Goal: Information Seeking & Learning: Learn about a topic

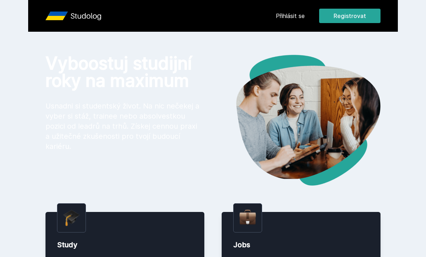
click at [288, 16] on link "Přihlásit se" at bounding box center [290, 16] width 29 height 9
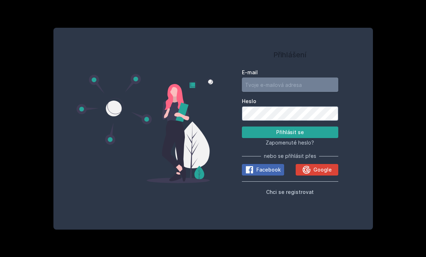
click at [276, 92] on input "E-mail" at bounding box center [290, 85] width 96 height 14
type input "[EMAIL_ADDRESS][DOMAIN_NAME]"
click at [290, 138] on button "Přihlásit se" at bounding box center [290, 133] width 96 height 12
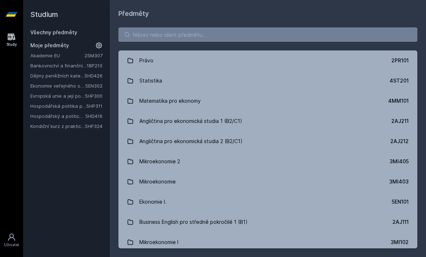
click at [41, 56] on link "Akademie EU" at bounding box center [57, 55] width 54 height 7
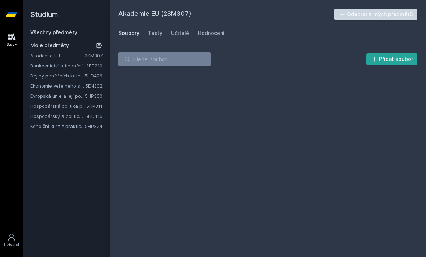
click at [357, 14] on button "Odebrat z mých předmětů" at bounding box center [375, 15] width 83 height 12
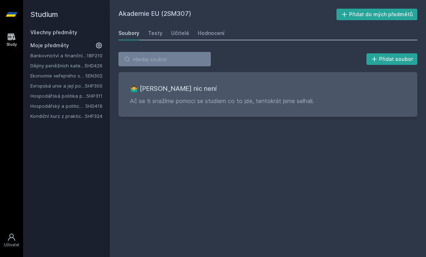
click at [48, 35] on link "Všechny předměty" at bounding box center [53, 32] width 47 height 6
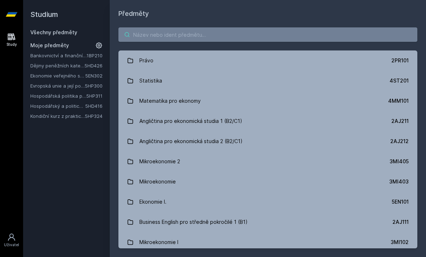
click at [150, 35] on input "search" at bounding box center [267, 34] width 299 height 14
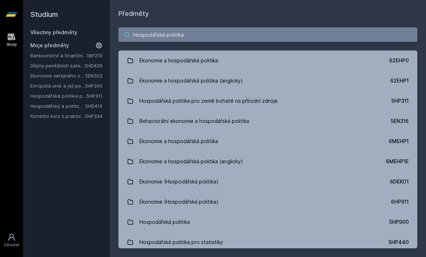
type input "Hospodářská politika"
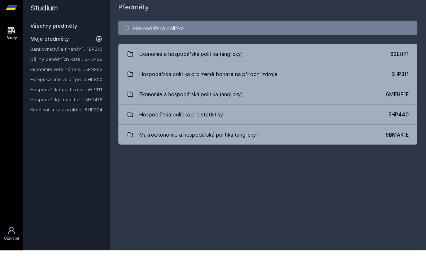
click at [64, 82] on link "Evropská unie a její politiky" at bounding box center [57, 85] width 54 height 7
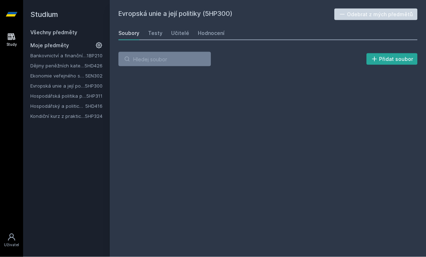
scroll to position [7, 0]
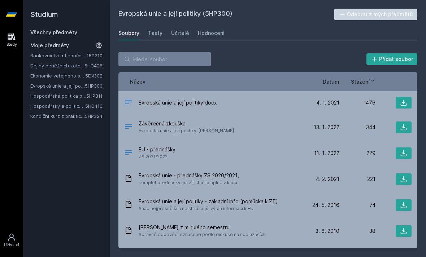
click at [50, 92] on link "Hospodářská politika pro země bohaté na přírodní zdroje" at bounding box center [58, 95] width 56 height 7
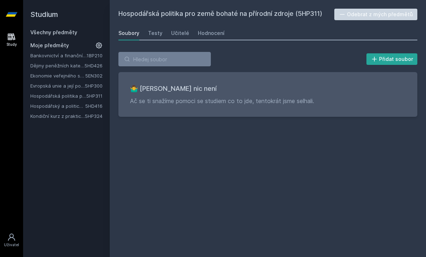
click at [44, 102] on link "Hospodářský a politický vývoj Evropy ve 20.století" at bounding box center [57, 105] width 55 height 7
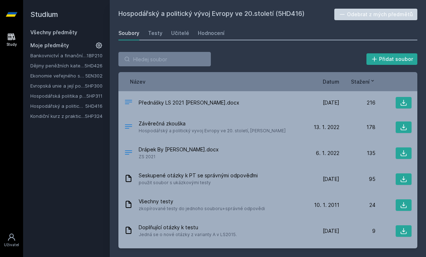
click at [37, 102] on link "Hospodářský a politický vývoj Evropy ve 20.století" at bounding box center [57, 105] width 55 height 7
click at [45, 113] on link "Kondiční kurz z praktické hospodářské politiky" at bounding box center [57, 116] width 54 height 7
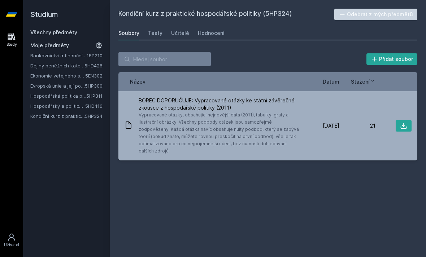
click at [63, 72] on link "Ekonomie veřejného sektoru" at bounding box center [57, 75] width 55 height 7
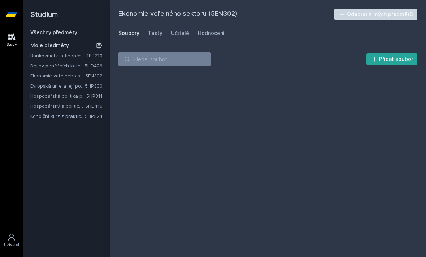
click at [54, 82] on link "Evropská unie a její politiky" at bounding box center [57, 85] width 54 height 7
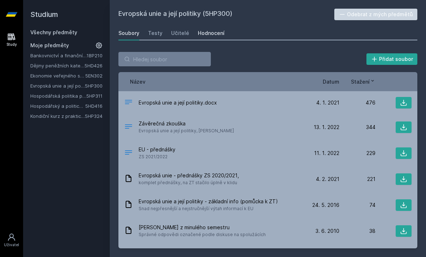
click at [199, 31] on link "Hodnocení" at bounding box center [211, 33] width 27 height 14
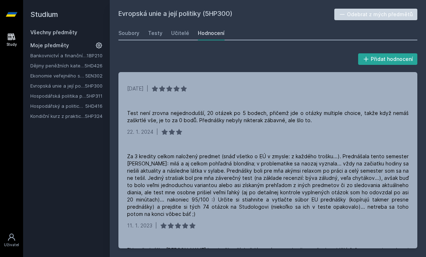
click at [36, 62] on link "Dějiny peněžních kategorií a institucí" at bounding box center [57, 65] width 54 height 7
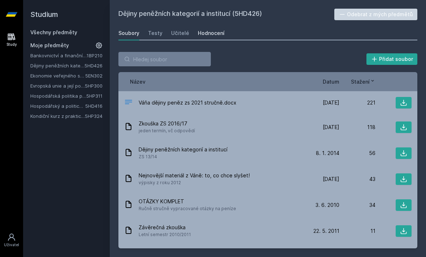
click at [207, 30] on div "Hodnocení" at bounding box center [211, 33] width 27 height 7
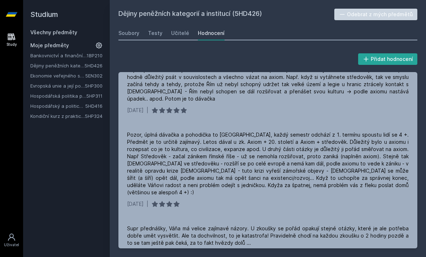
scroll to position [195, 0]
click at [62, 52] on link "Bankovnictví a finanční instituce" at bounding box center [58, 55] width 56 height 7
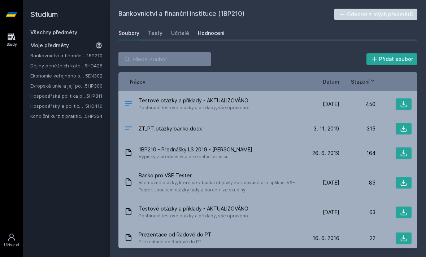
click at [201, 30] on div "Hodnocení" at bounding box center [211, 33] width 27 height 7
